Goal: Navigation & Orientation: Find specific page/section

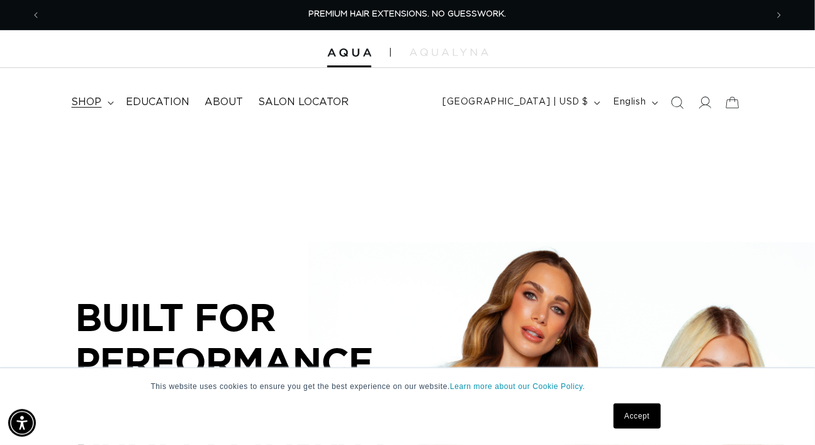
click at [77, 99] on span "shop" at bounding box center [87, 102] width 30 height 13
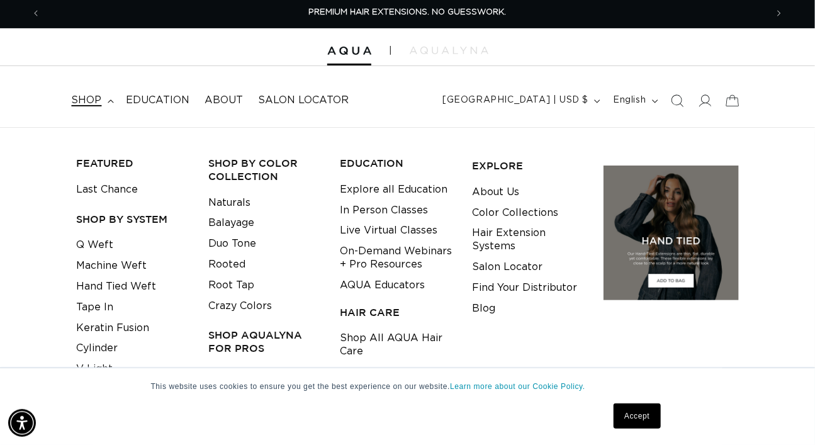
scroll to position [2, 0]
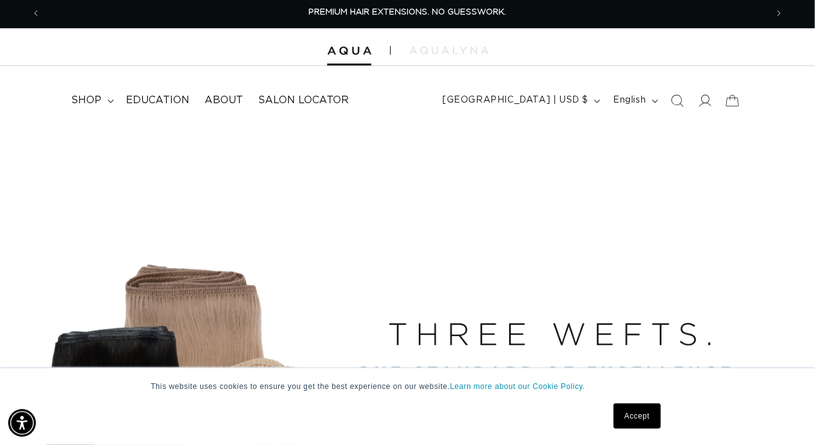
click at [438, 45] on div at bounding box center [407, 47] width 815 height 38
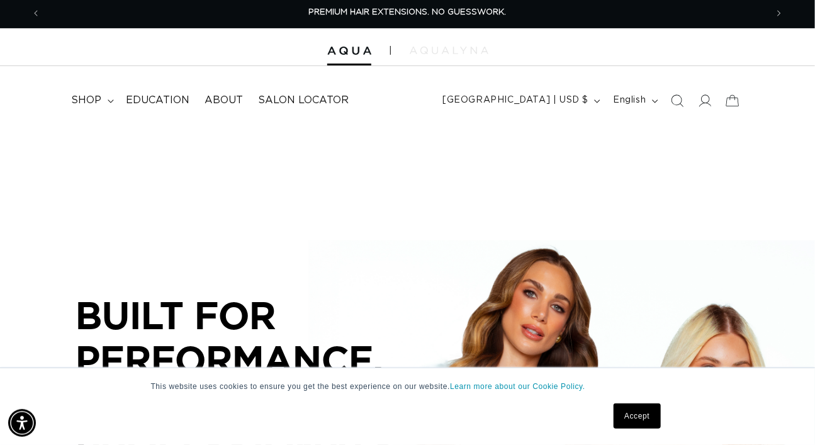
click at [438, 49] on img at bounding box center [449, 51] width 79 height 8
